Goal: Find contact information: Find contact information

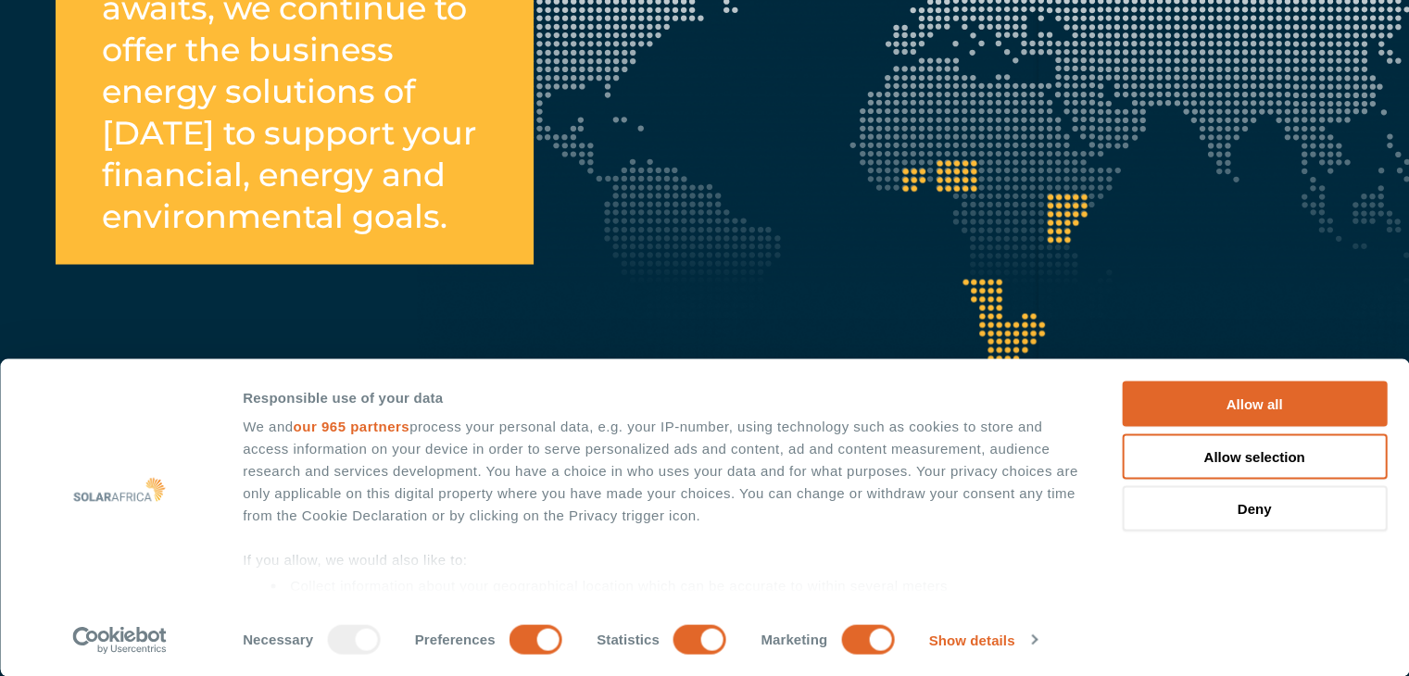
click at [1366, 386] on button "Allow all" at bounding box center [1254, 404] width 265 height 45
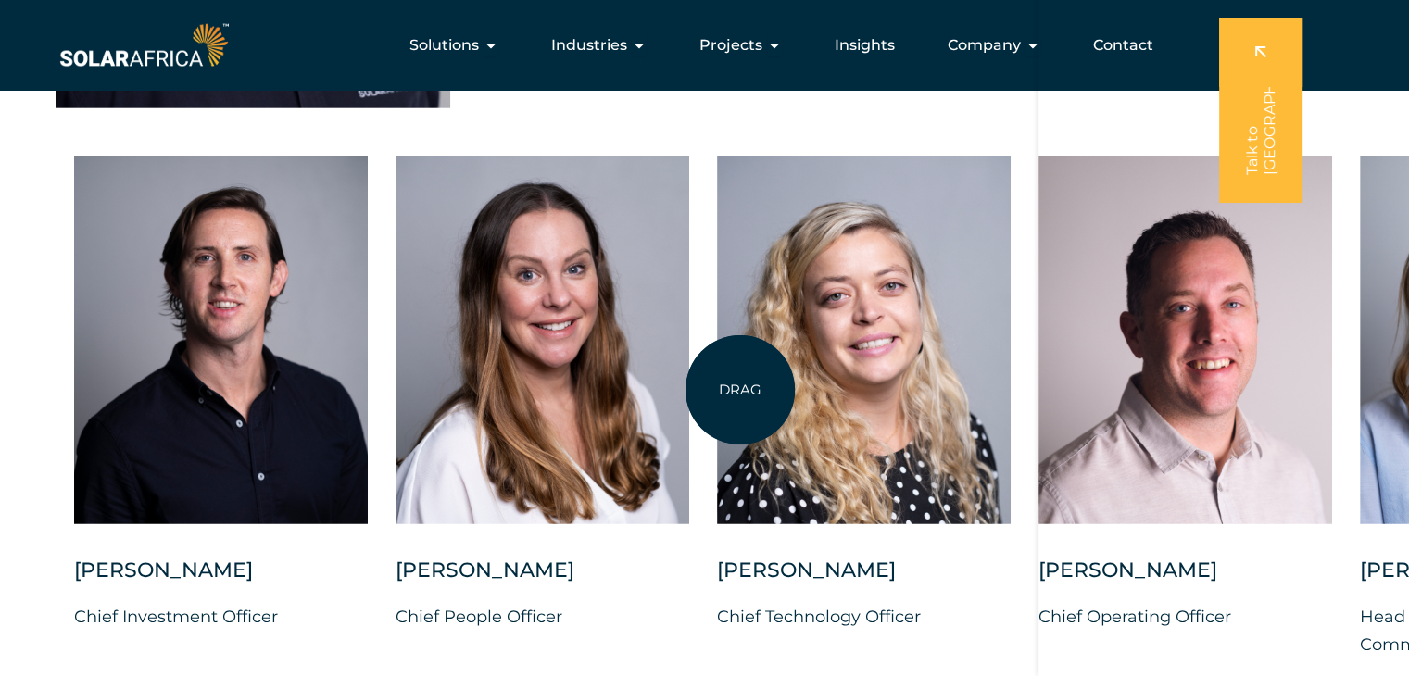
scroll to position [4263, 0]
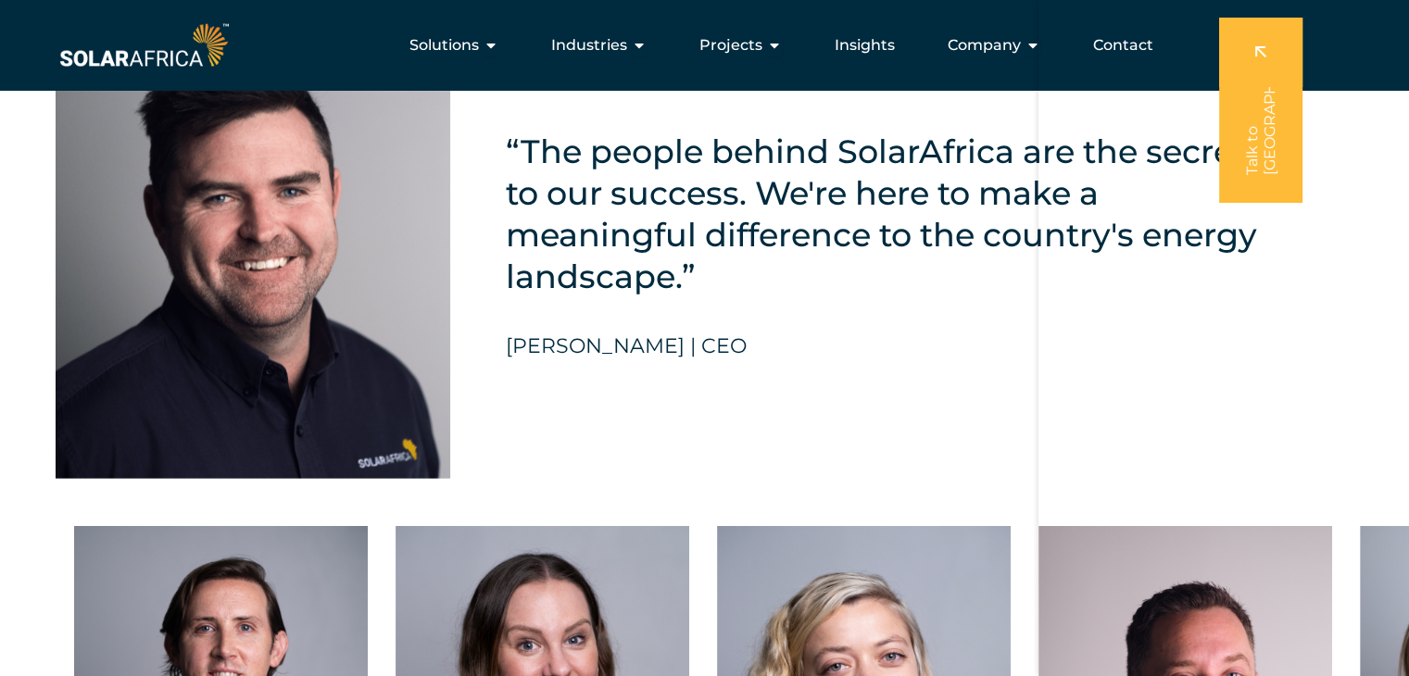
click at [727, 336] on h5 "[PERSON_NAME] | CEO" at bounding box center [626, 347] width 241 height 24
copy h5 "CEO"
click at [0, 249] on div "“The people behind SolarAfrica are the secret to our success. We're here to mak…" at bounding box center [704, 231] width 1409 height 551
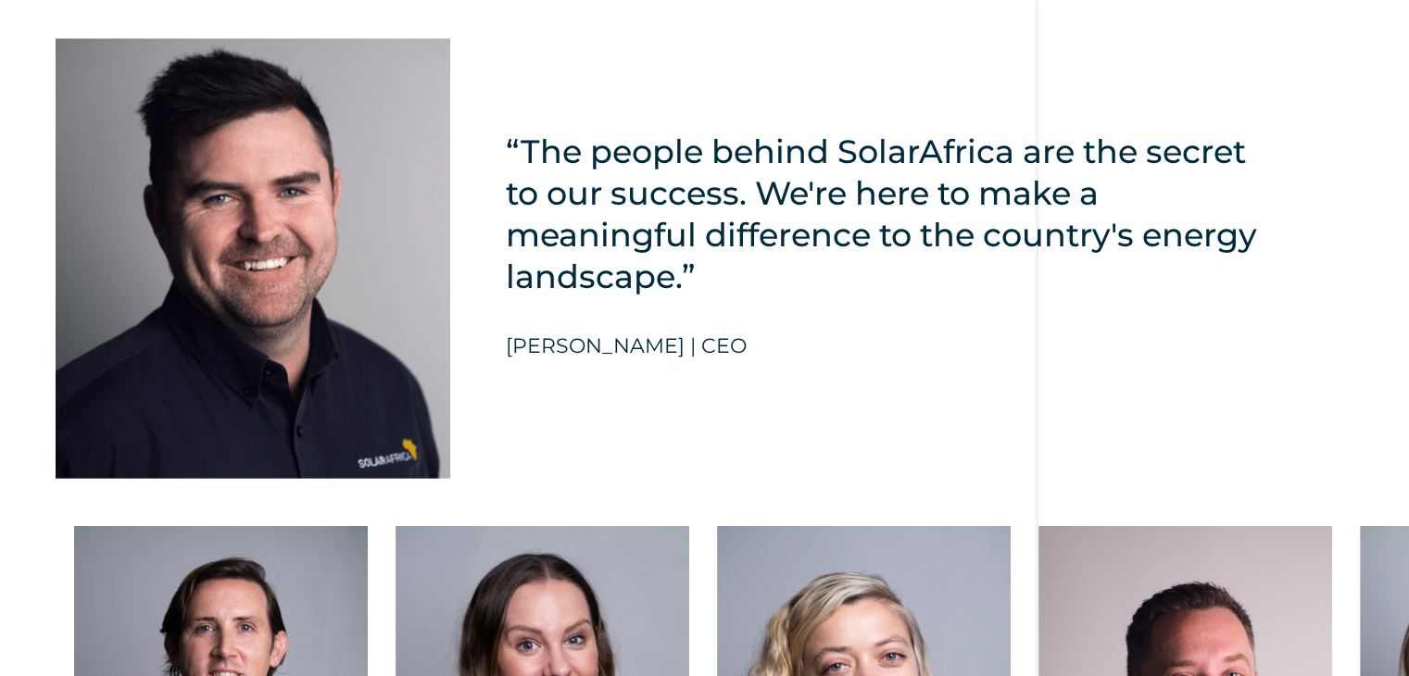
scroll to position [6685, 0]
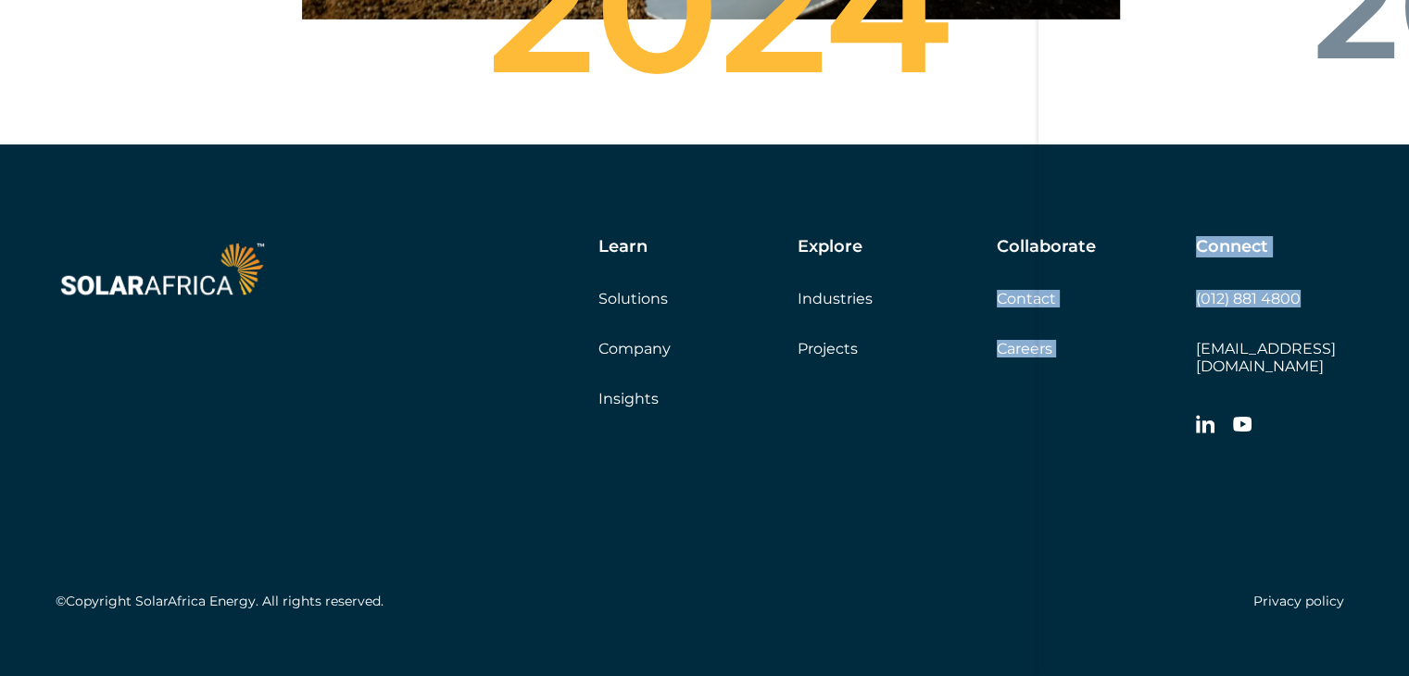
drag, startPoint x: 1320, startPoint y: 275, endPoint x: 1186, endPoint y: 285, distance: 133.8
click at [1186, 285] on div "Learn Solutions Company Insights Explore Industries Projects Collaborate Contac…" at bounding box center [854, 341] width 999 height 208
click at [1340, 277] on div "Connect (012) 881 4800 [EMAIL_ADDRESS][DOMAIN_NAME]" at bounding box center [1275, 341] width 158 height 208
drag, startPoint x: 1340, startPoint y: 277, endPoint x: 1196, endPoint y: 281, distance: 143.7
click at [1196, 281] on div "Connect (012) 881 4800 [EMAIL_ADDRESS][DOMAIN_NAME]" at bounding box center [1275, 341] width 158 height 208
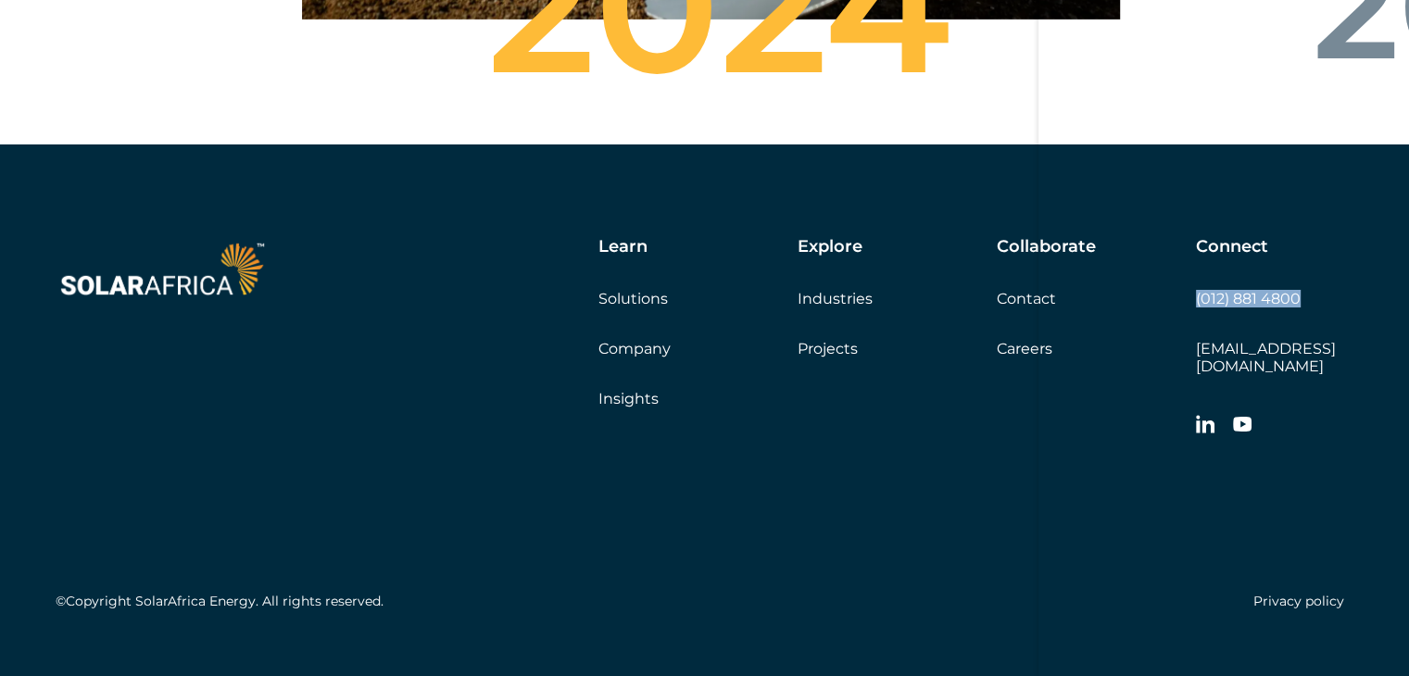
copy link "(012) 881 4800"
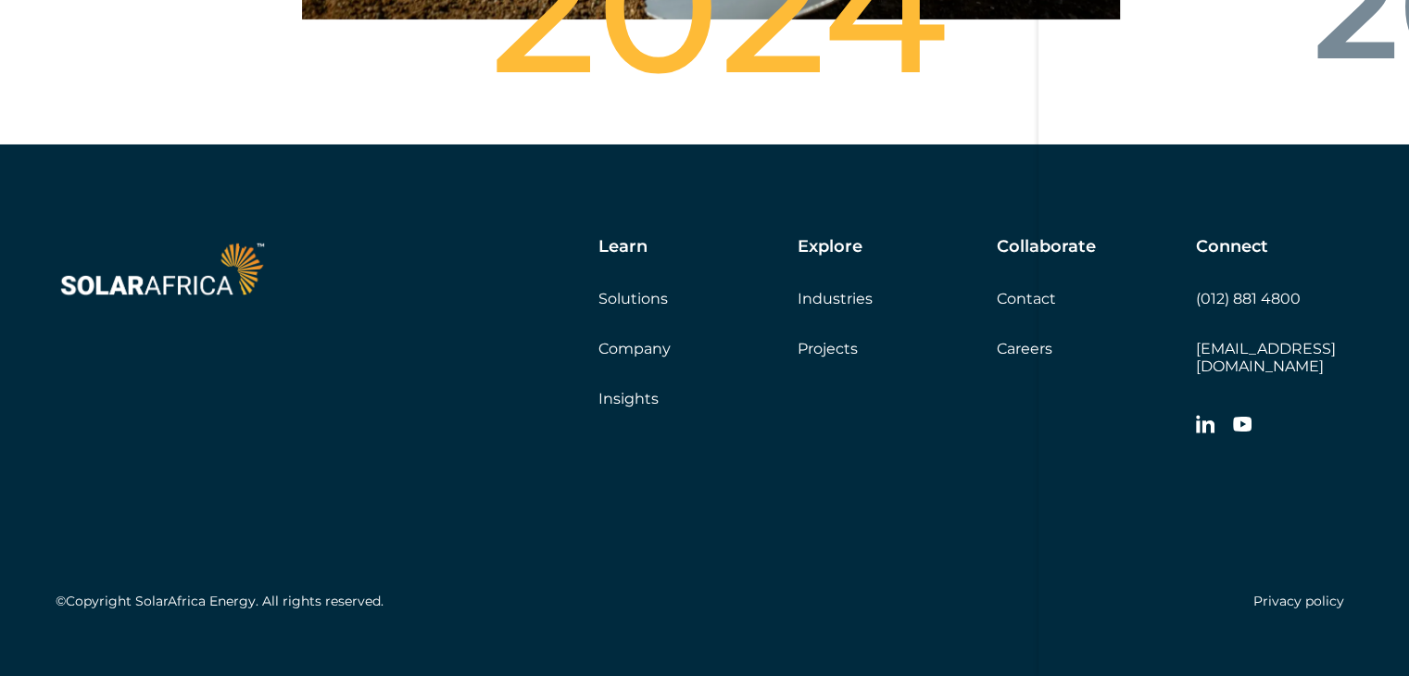
drag, startPoint x: 0, startPoint y: 277, endPoint x: 866, endPoint y: 63, distance: 891.6
click at [4, 275] on div "Learn Solutions Company Insights Explore Industries Projects Collaborate Contac…" at bounding box center [704, 428] width 1409 height 566
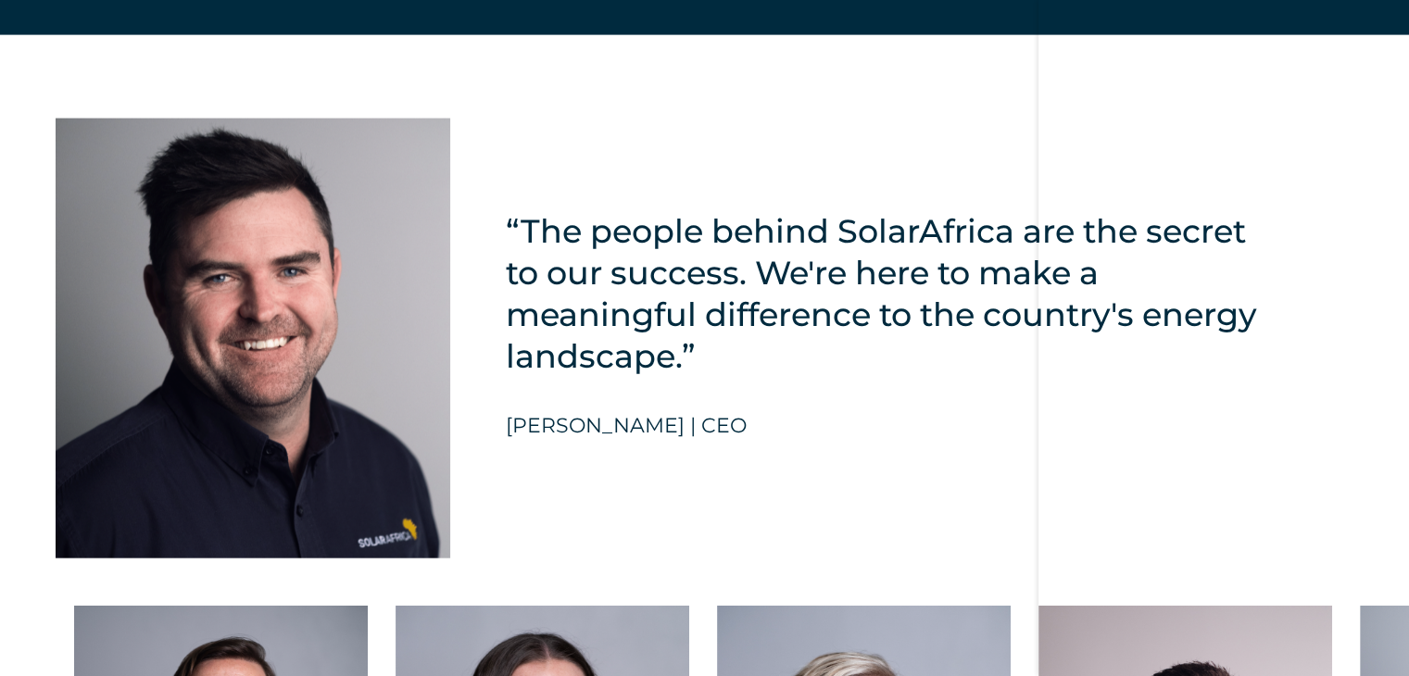
scroll to position [4646, 0]
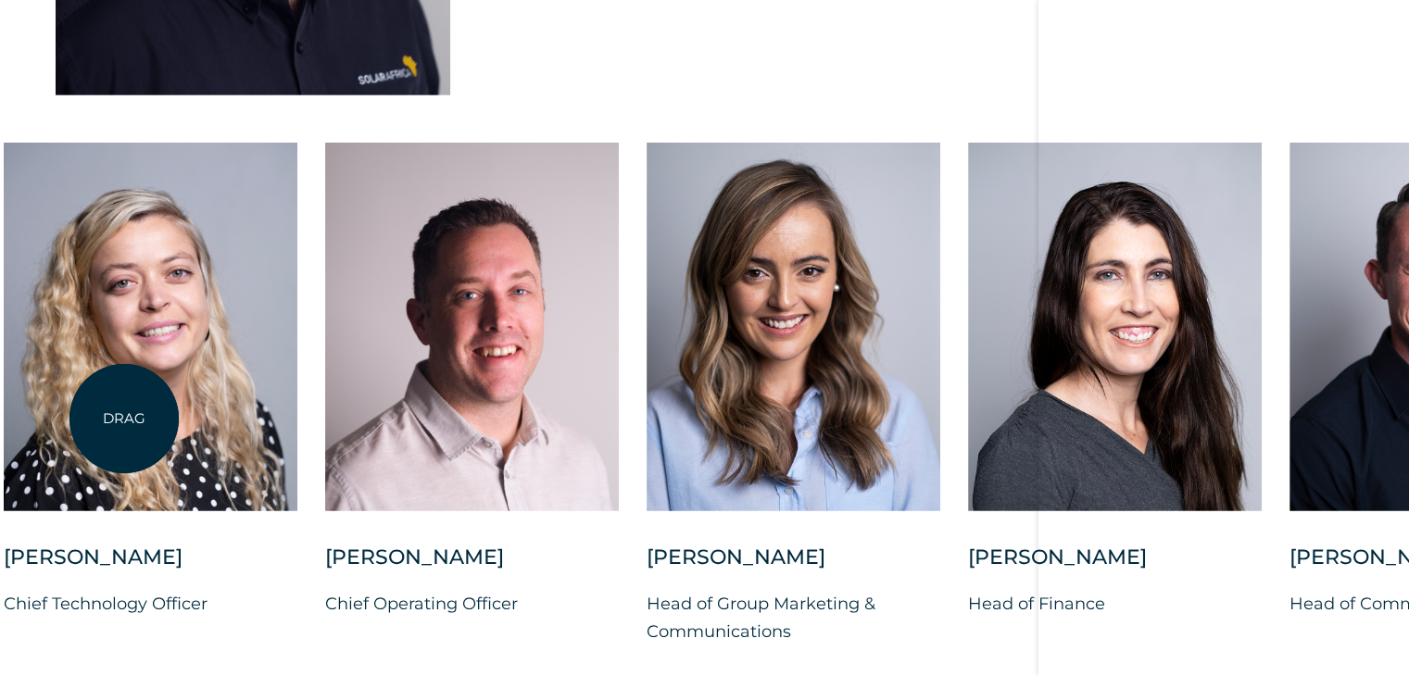
drag, startPoint x: 838, startPoint y: 424, endPoint x: 124, endPoint y: 419, distance: 713.6
click at [124, 419] on div at bounding box center [151, 327] width 294 height 369
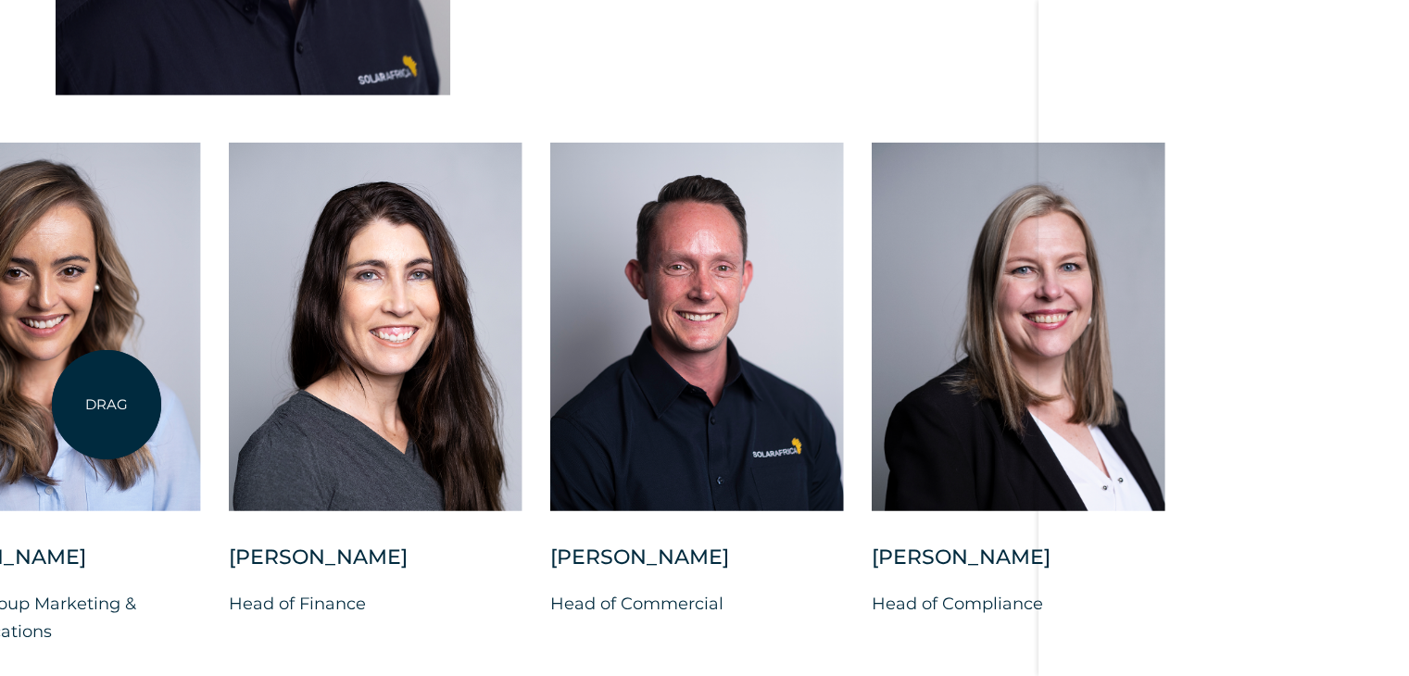
drag, startPoint x: 933, startPoint y: 423, endPoint x: 106, endPoint y: 405, distance: 827.7
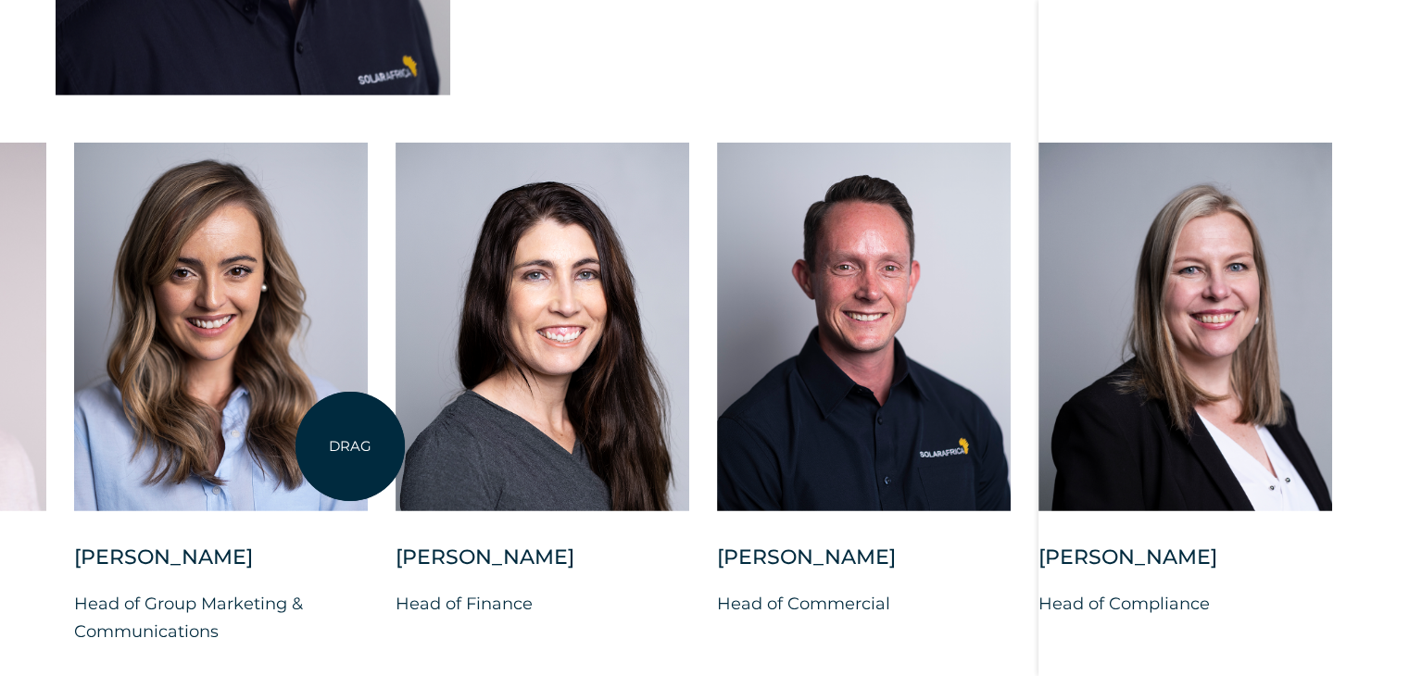
scroll to position [5295, 0]
